Goal: Task Accomplishment & Management: Manage account settings

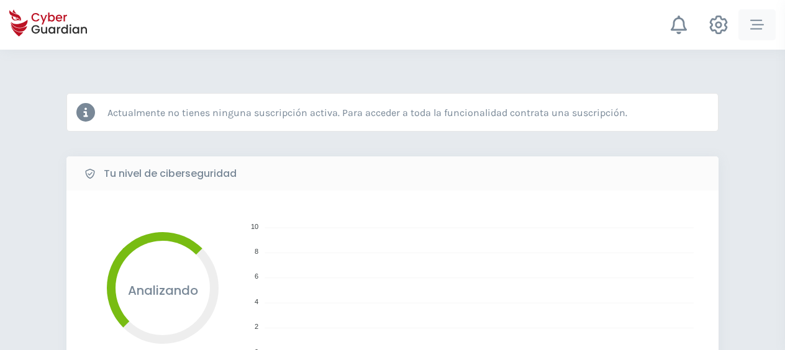
click at [756, 27] on icon "button" at bounding box center [757, 25] width 14 height 14
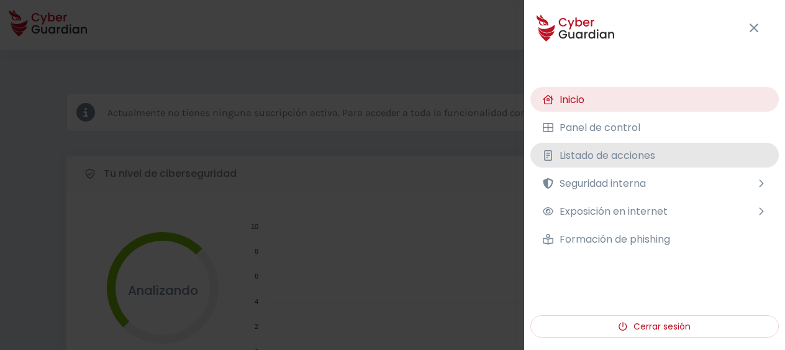
click at [608, 152] on span "Listado de acciones" at bounding box center [607, 156] width 96 height 16
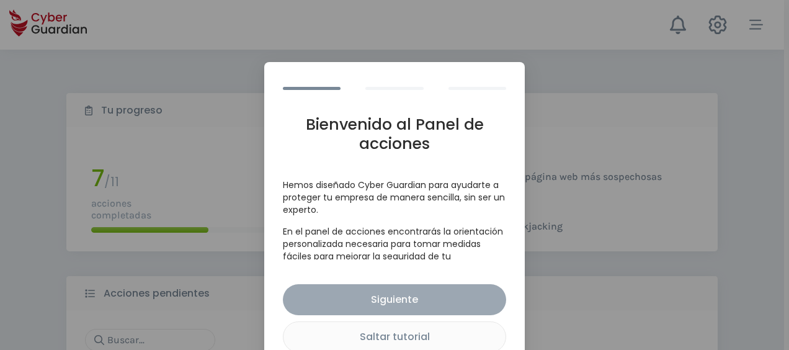
drag, startPoint x: 401, startPoint y: 331, endPoint x: 439, endPoint y: 305, distance: 46.5
click at [402, 329] on div "Saltar tutorial" at bounding box center [395, 337] width 204 height 16
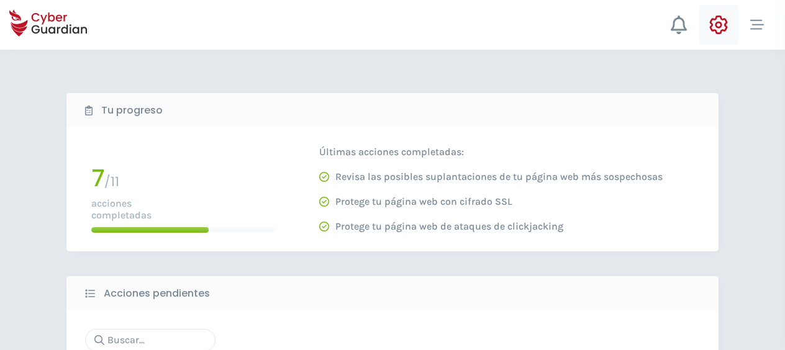
click at [729, 29] on button at bounding box center [718, 25] width 40 height 40
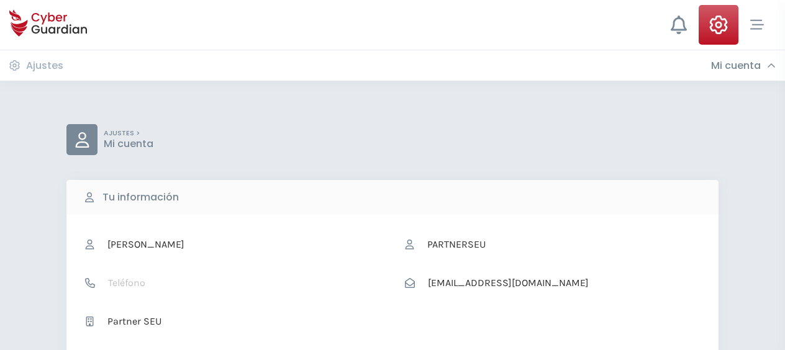
click at [729, 63] on h3 "Mi cuenta" at bounding box center [736, 66] width 50 height 12
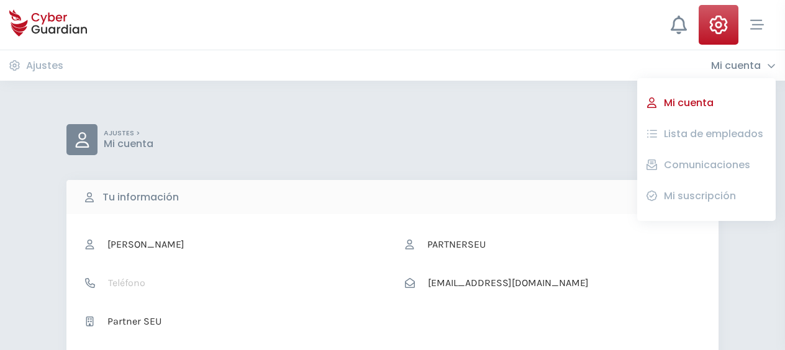
click at [699, 125] on button "Lista de empleados" at bounding box center [713, 134] width 106 height 21
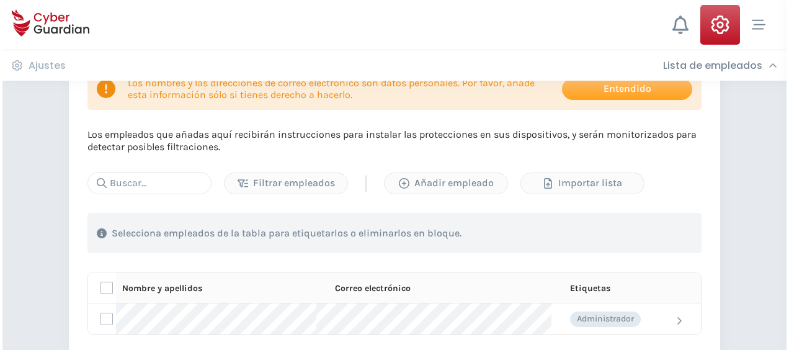
scroll to position [186, 0]
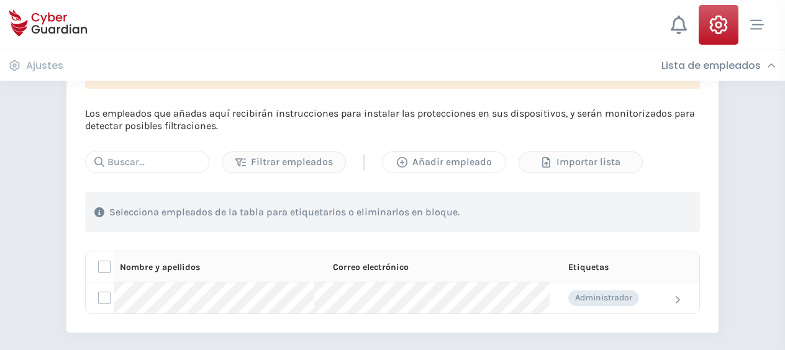
click at [434, 163] on div "Añadir empleado" at bounding box center [444, 162] width 104 height 15
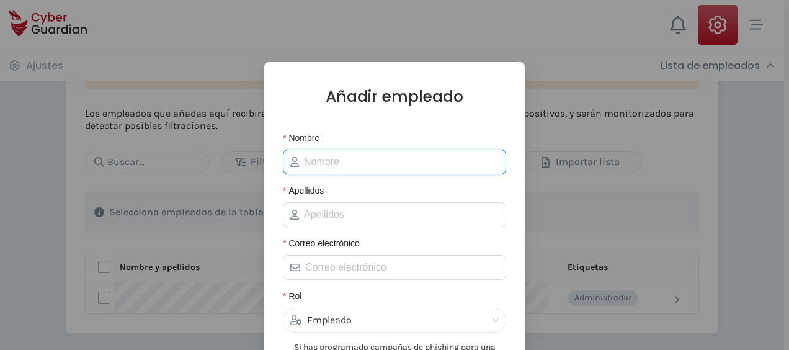
click at [324, 164] on input "Nombre" at bounding box center [401, 162] width 195 height 15
type input "[PERSON_NAME]"
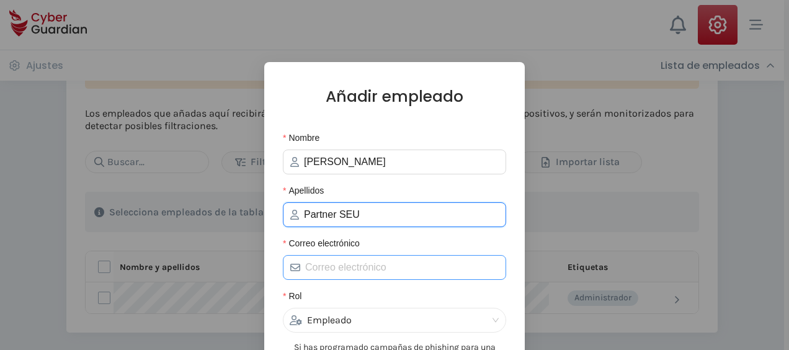
type input "Partner SEU"
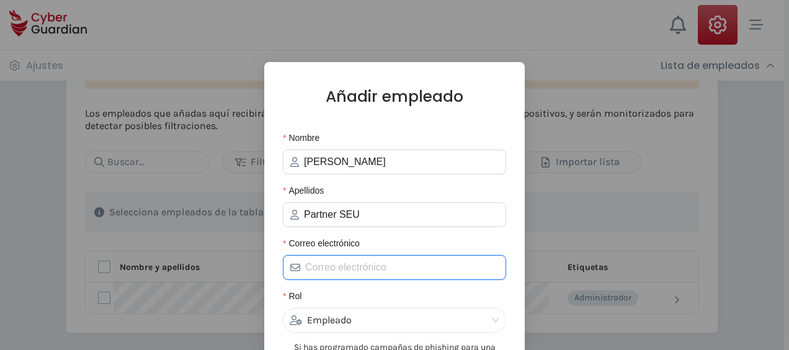
click at [325, 268] on input "Correo electrónico" at bounding box center [402, 267] width 194 height 15
paste input "[PERSON_NAME][EMAIL_ADDRESS][PERSON_NAME][DOMAIN_NAME]"
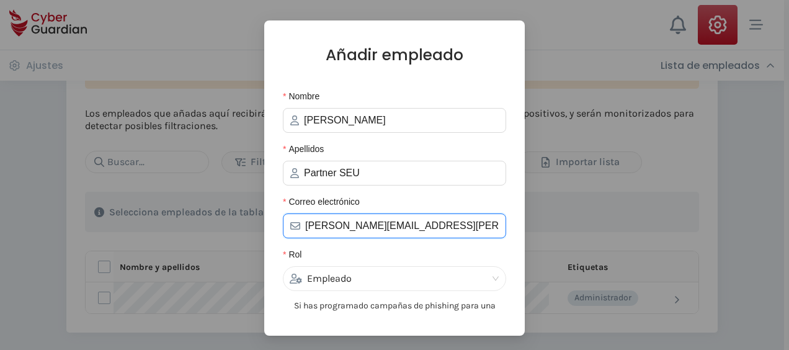
click at [344, 277] on div "Empleado" at bounding box center [389, 279] width 199 height 24
type input "[PERSON_NAME][EMAIL_ADDRESS][PERSON_NAME][DOMAIN_NAME]"
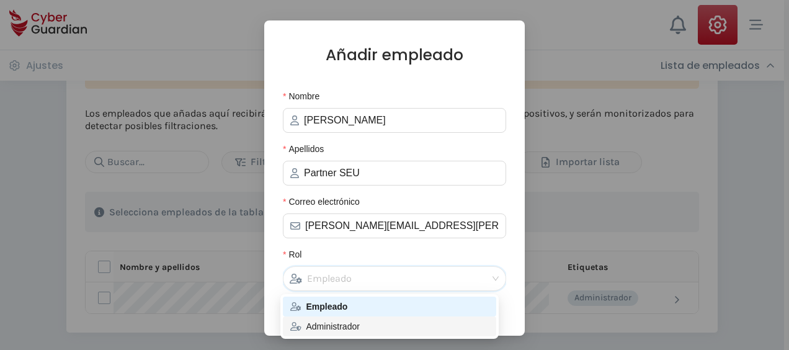
click at [345, 328] on div "Administrador" at bounding box center [389, 327] width 199 height 14
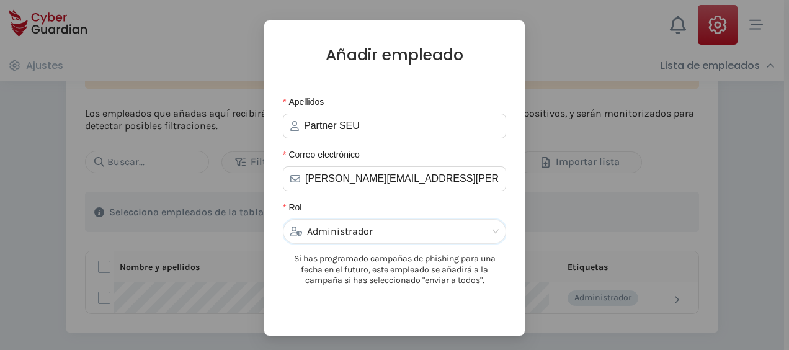
scroll to position [124, 0]
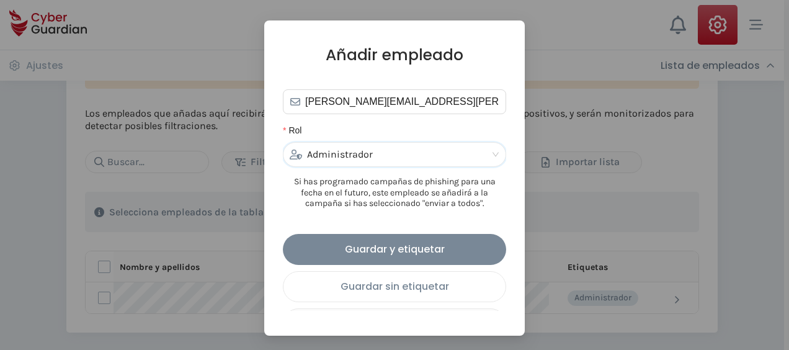
click at [405, 292] on div "Guardar sin etiquetar" at bounding box center [395, 287] width 204 height 16
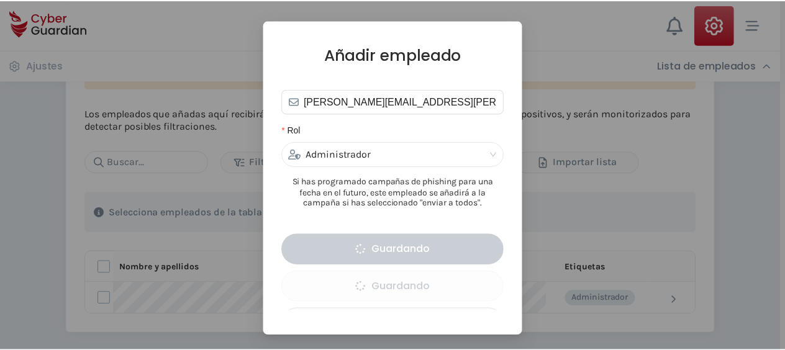
scroll to position [0, 0]
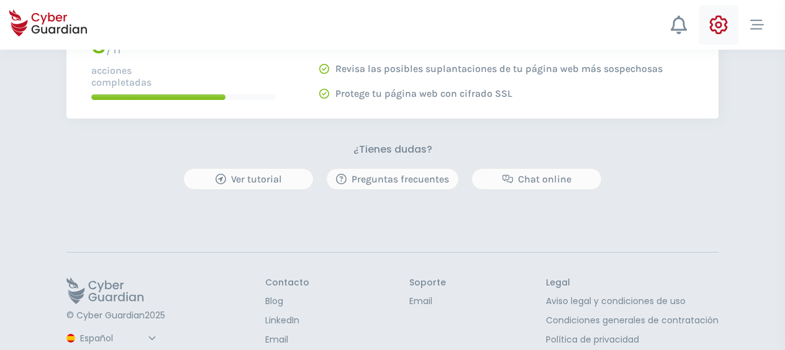
scroll to position [649, 0]
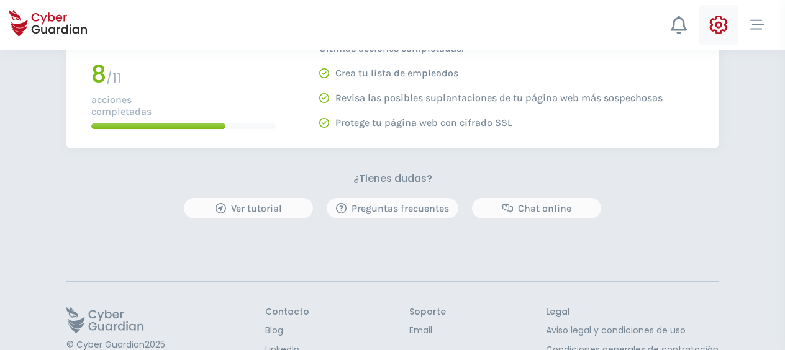
click at [711, 25] on icon at bounding box center [718, 25] width 18 height 19
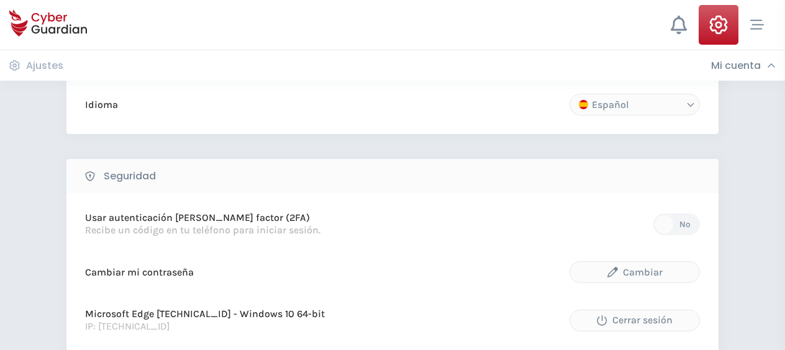
scroll to position [367, 0]
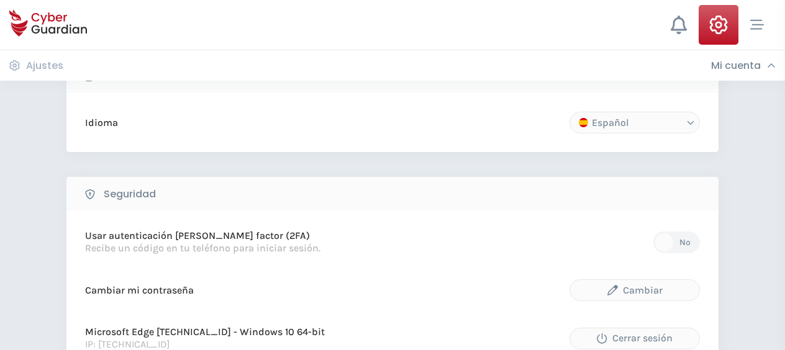
click at [710, 24] on icon at bounding box center [718, 25] width 19 height 19
click at [729, 56] on div "Ajustes Mi cuenta Mi cuenta Lista de empleados Comunicaciones Mi suscripción" at bounding box center [392, 65] width 785 height 31
click at [732, 66] on h3 "Mi cuenta" at bounding box center [736, 66] width 50 height 12
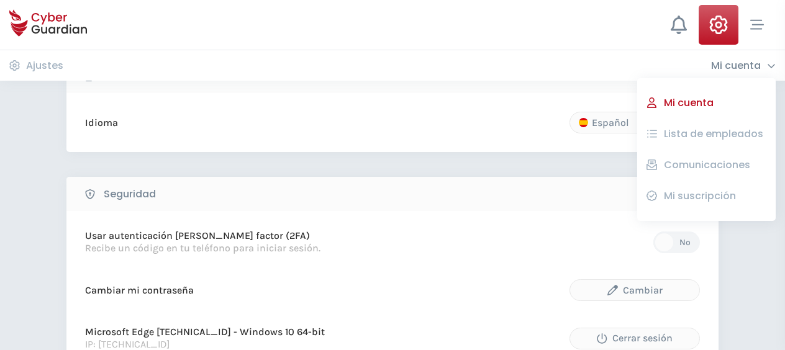
click at [702, 133] on button "Lista de empleados" at bounding box center [713, 134] width 106 height 21
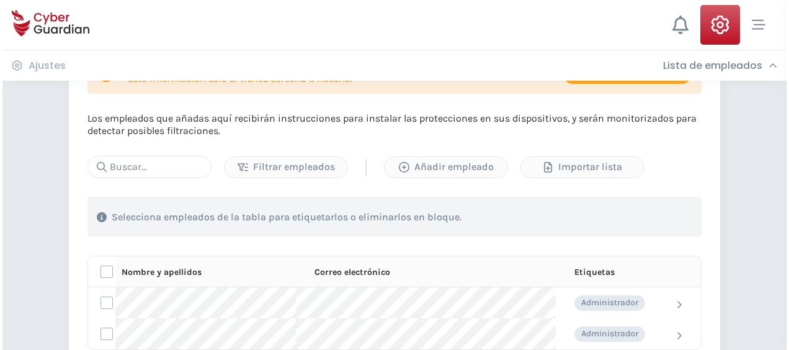
scroll to position [186, 0]
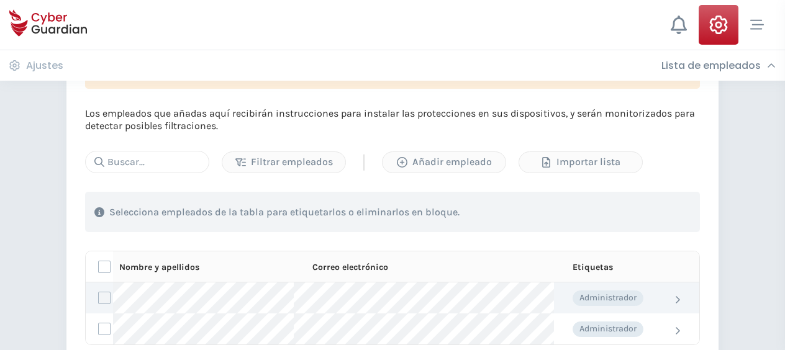
click at [99, 298] on label at bounding box center [104, 298] width 12 height 12
click at [99, 298] on input "checkbox" at bounding box center [99, 297] width 0 height 11
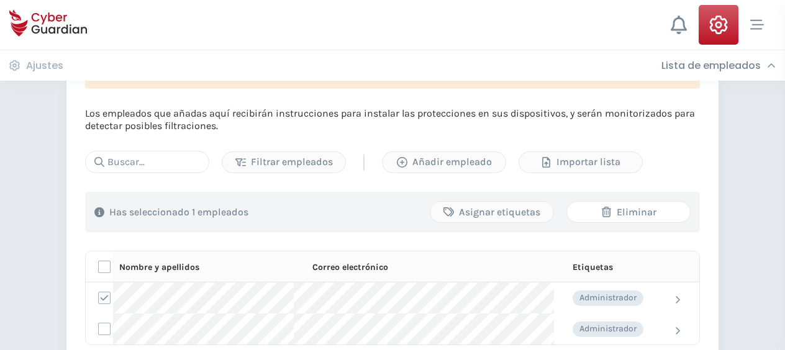
click at [631, 210] on div "Eliminar" at bounding box center [628, 212] width 104 height 15
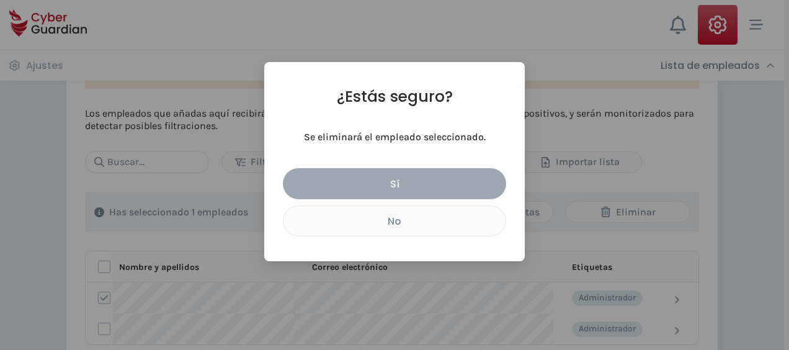
click at [440, 184] on div "Sí" at bounding box center [394, 184] width 205 height 16
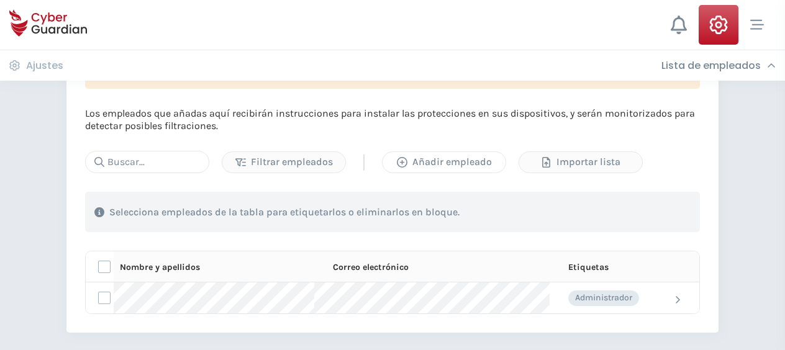
click at [429, 158] on div "Añadir empleado" at bounding box center [444, 162] width 104 height 15
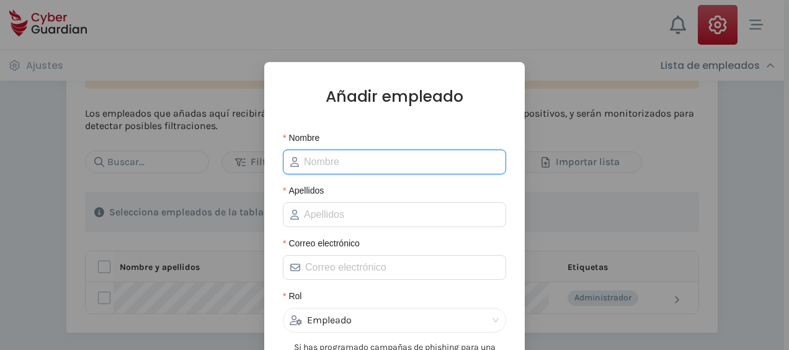
click at [365, 164] on input "Nombre" at bounding box center [401, 162] width 195 height 15
type input "[PERSON_NAME]"
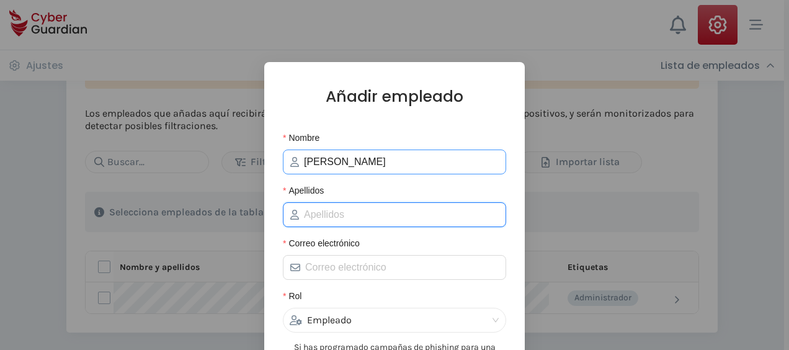
type input "Partner SEU"
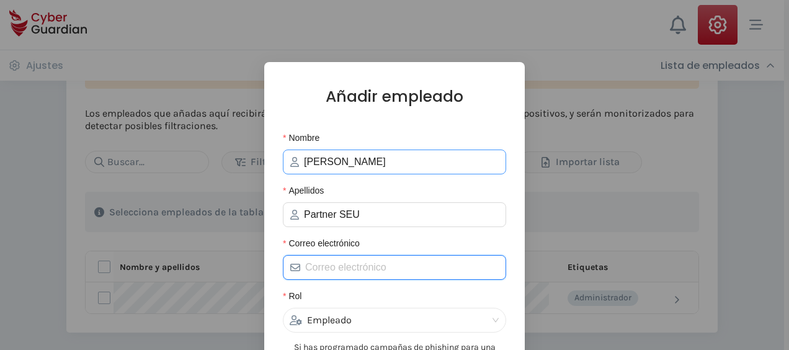
type input "[PERSON_NAME][EMAIL_ADDRESS][PERSON_NAME][DOMAIN_NAME]"
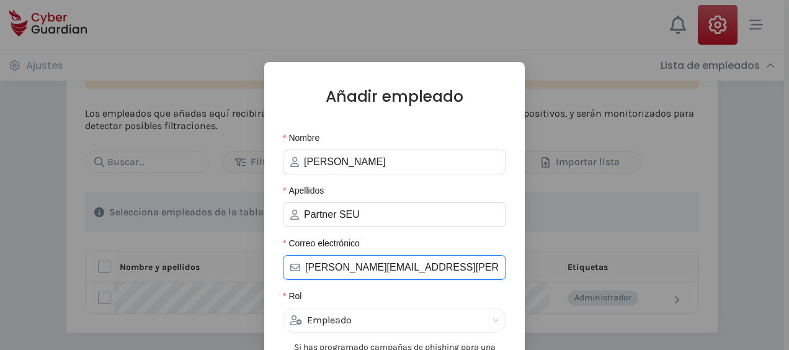
click at [450, 267] on input "[PERSON_NAME][EMAIL_ADDRESS][PERSON_NAME][DOMAIN_NAME]" at bounding box center [402, 267] width 194 height 15
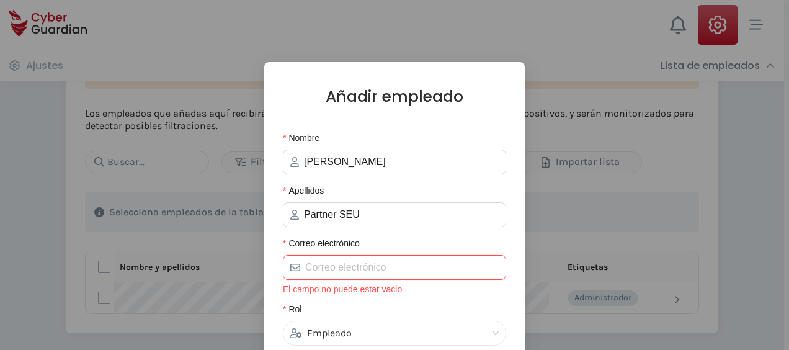
paste input "[EMAIL_ADDRESS][DOMAIN_NAME]"
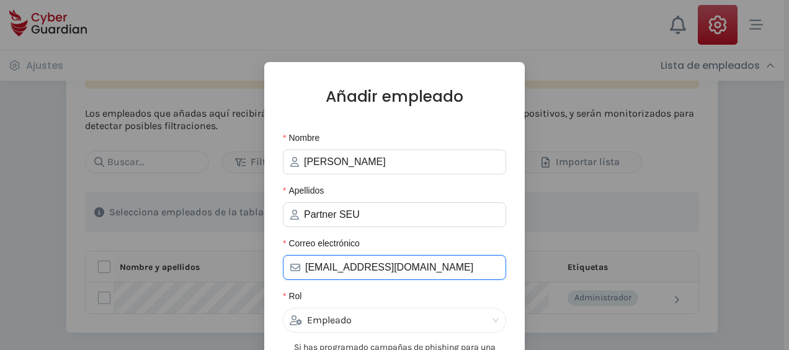
scroll to position [62, 0]
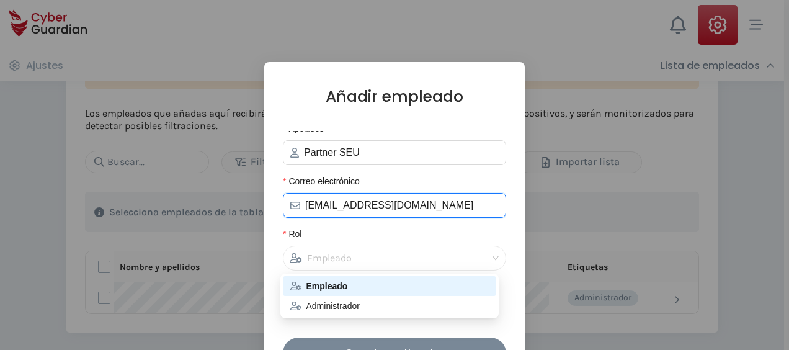
click at [321, 261] on div "Empleado" at bounding box center [389, 258] width 199 height 24
type input "[EMAIL_ADDRESS][DOMAIN_NAME]"
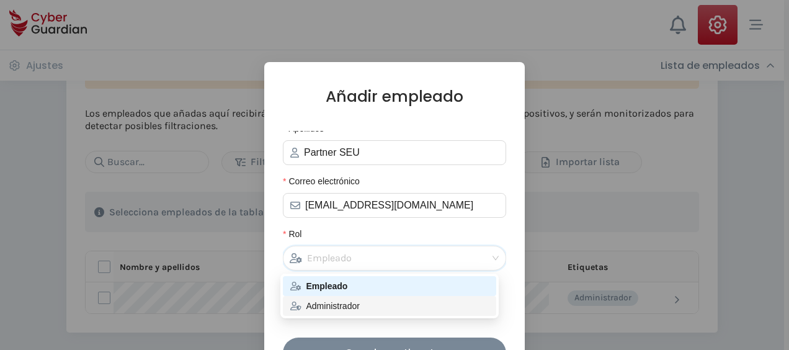
click at [328, 304] on div "Administrador" at bounding box center [389, 306] width 199 height 14
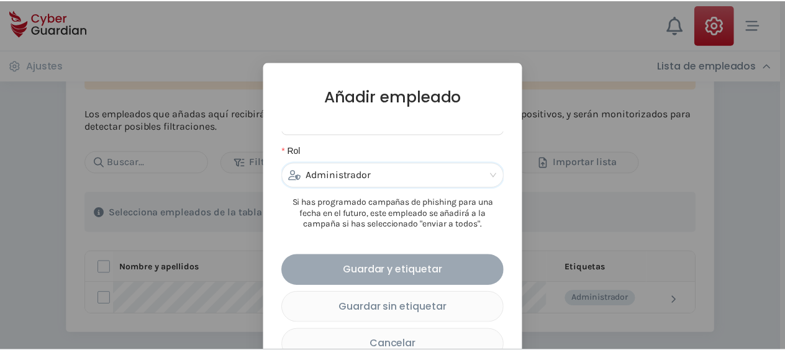
scroll to position [153, 0]
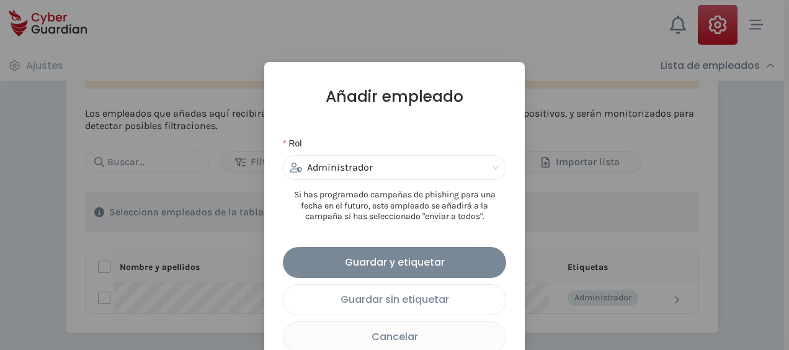
click at [382, 303] on div "Guardar sin etiquetar" at bounding box center [395, 300] width 204 height 16
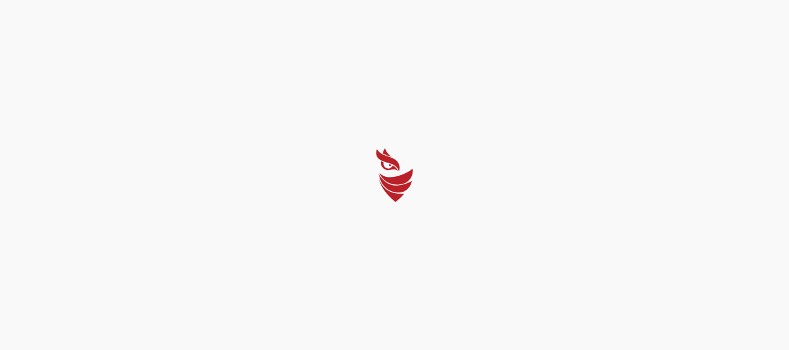
select select "English"
